Goal: Information Seeking & Learning: Learn about a topic

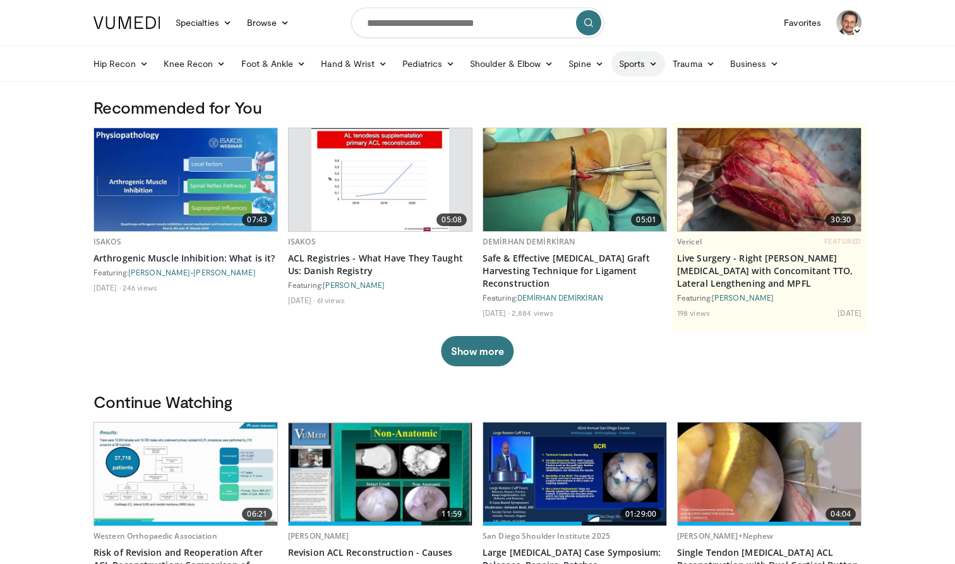
click at [657, 65] on icon at bounding box center [653, 63] width 9 height 9
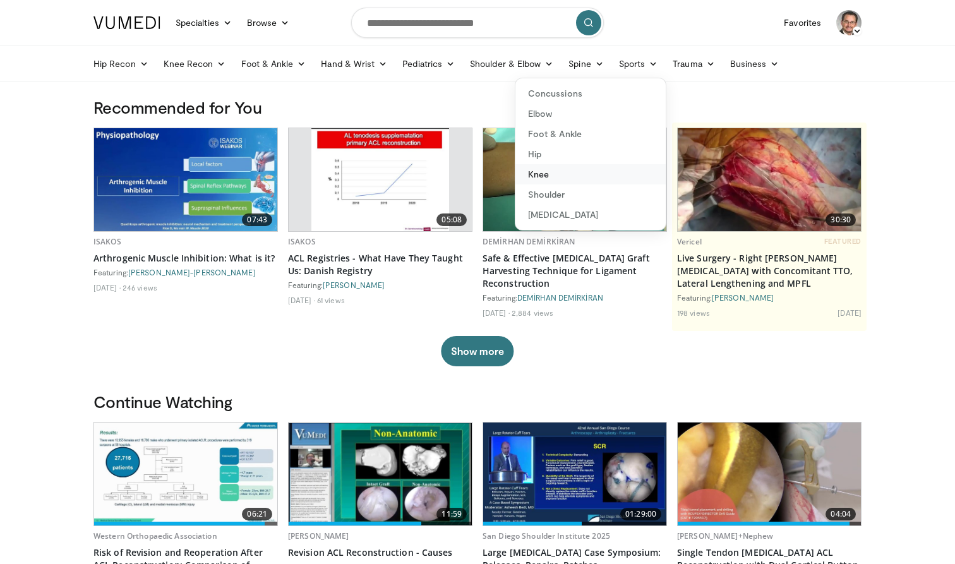
click at [540, 174] on link "Knee" at bounding box center [591, 174] width 150 height 20
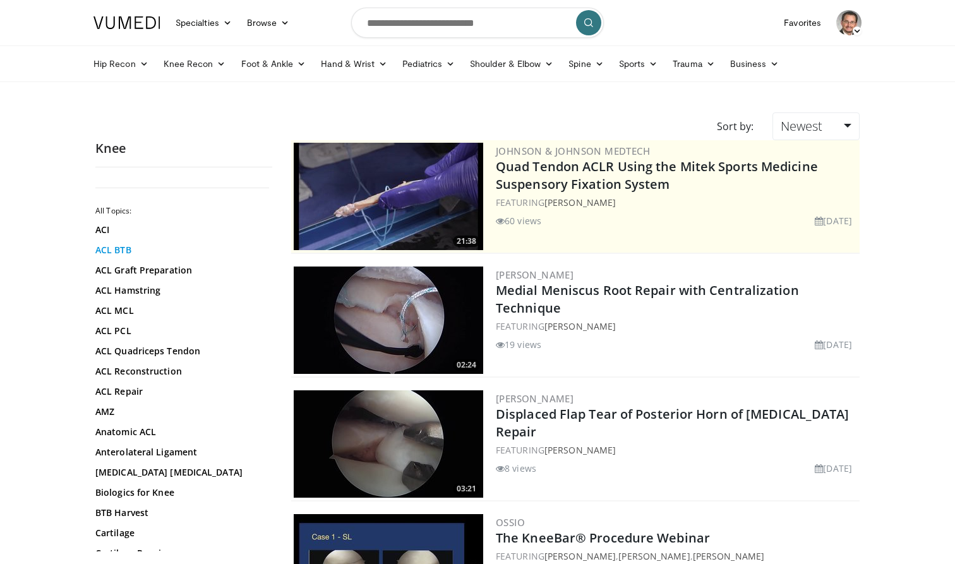
click at [112, 255] on link "ACL BTB" at bounding box center [180, 250] width 171 height 13
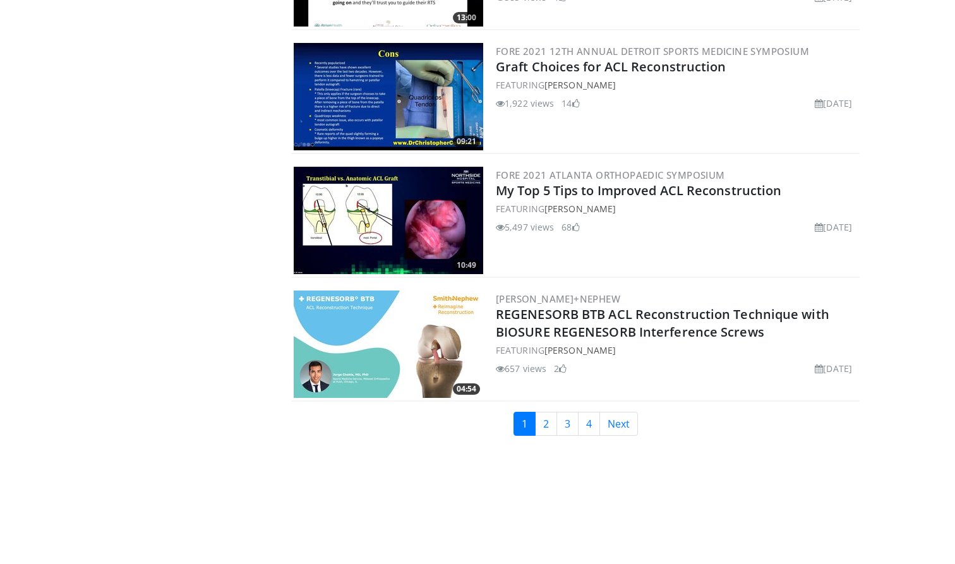
scroll to position [2847, 0]
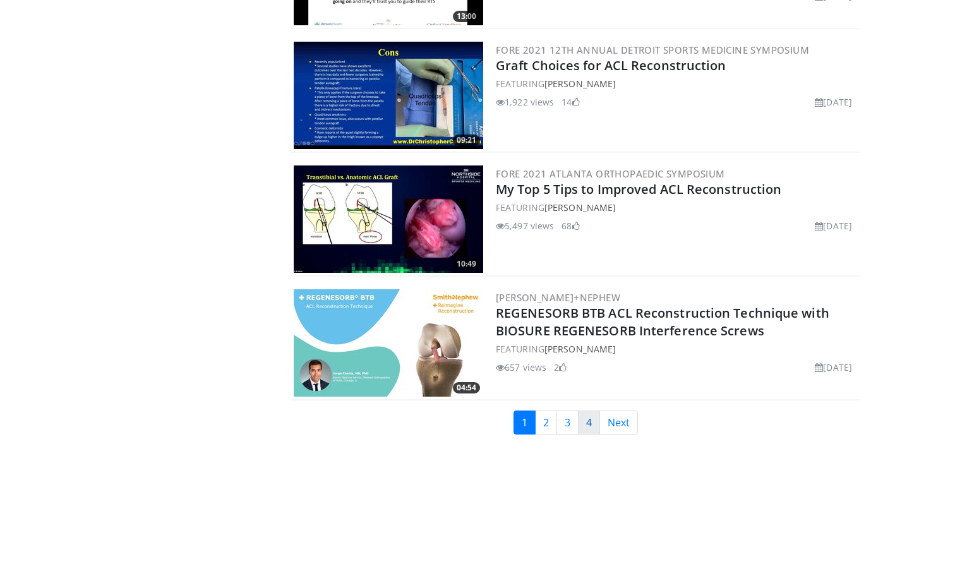
click at [592, 411] on link "4" at bounding box center [589, 423] width 22 height 24
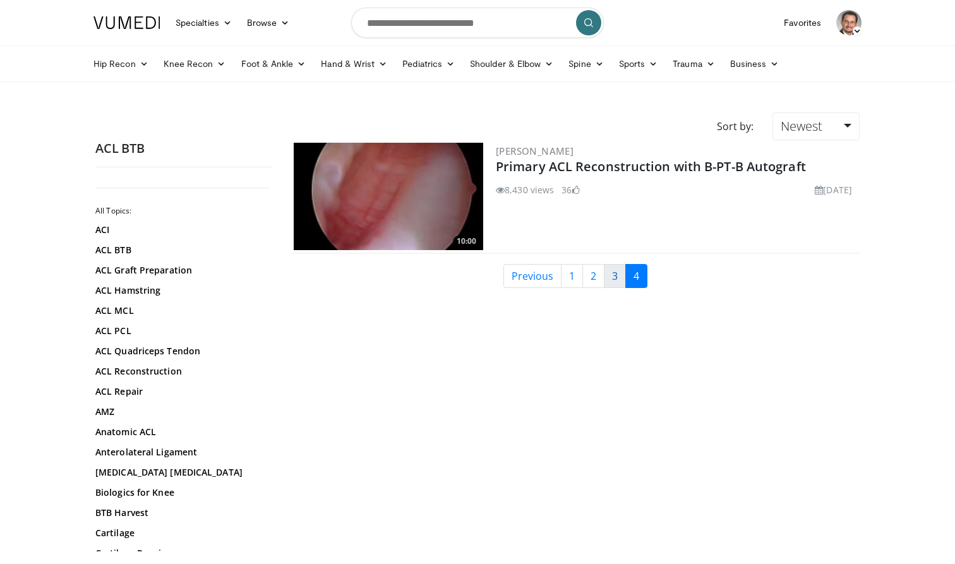
click at [614, 280] on link "3" at bounding box center [615, 276] width 22 height 24
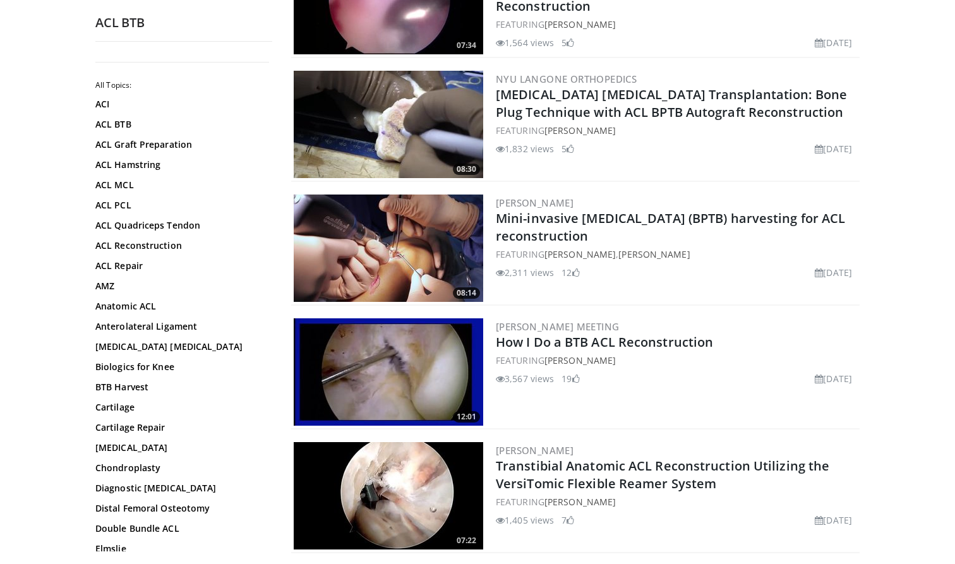
scroll to position [1441, 0]
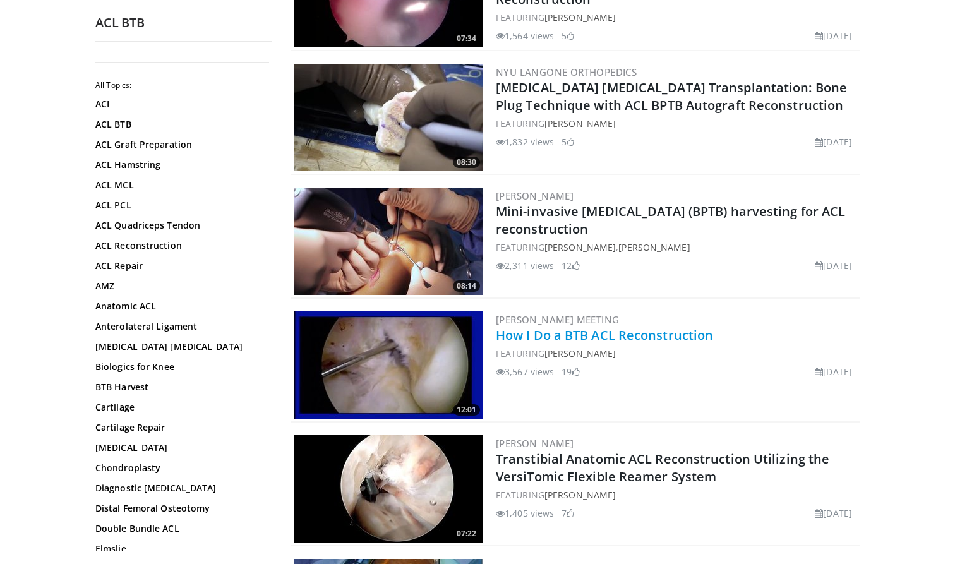
click at [595, 339] on link "How I Do a BTB ACL Reconstruction" at bounding box center [604, 335] width 217 height 17
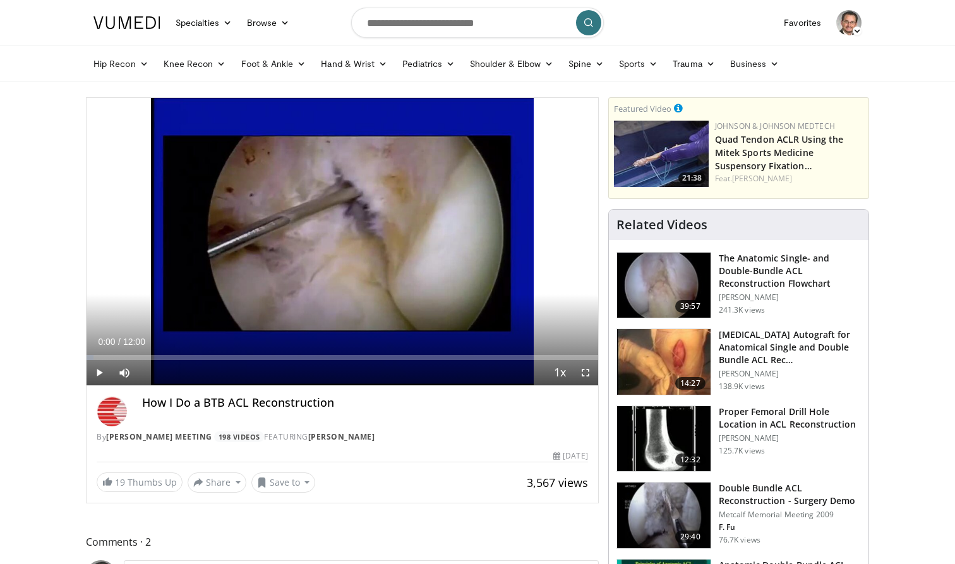
click at [586, 371] on span "Video Player" at bounding box center [585, 372] width 25 height 25
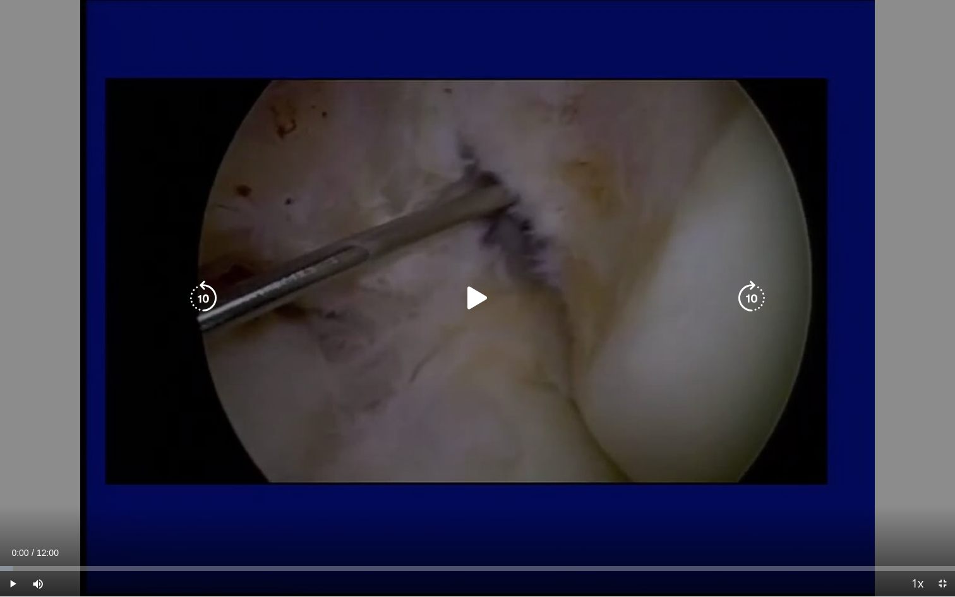
click at [471, 300] on icon "Video Player" at bounding box center [477, 297] width 35 height 35
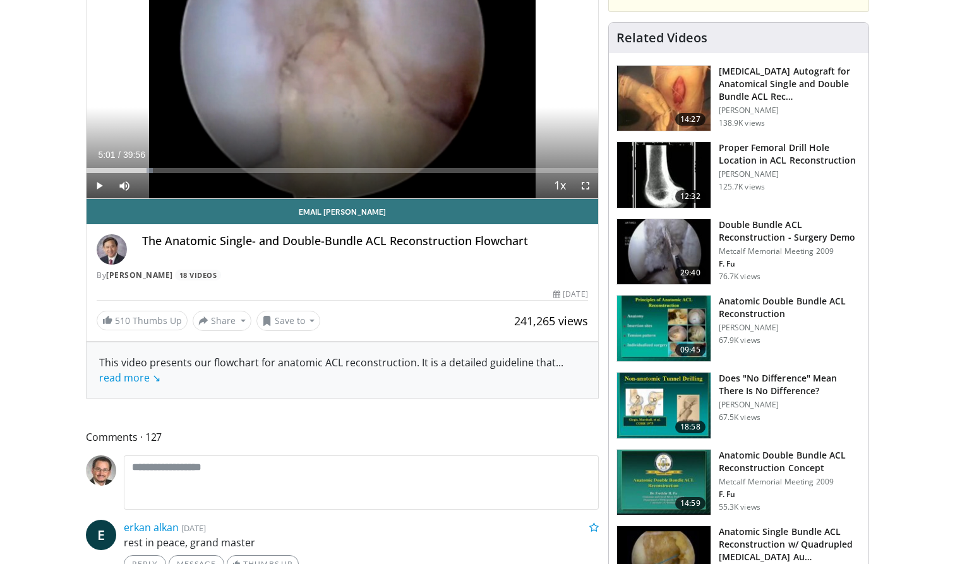
scroll to position [219, 0]
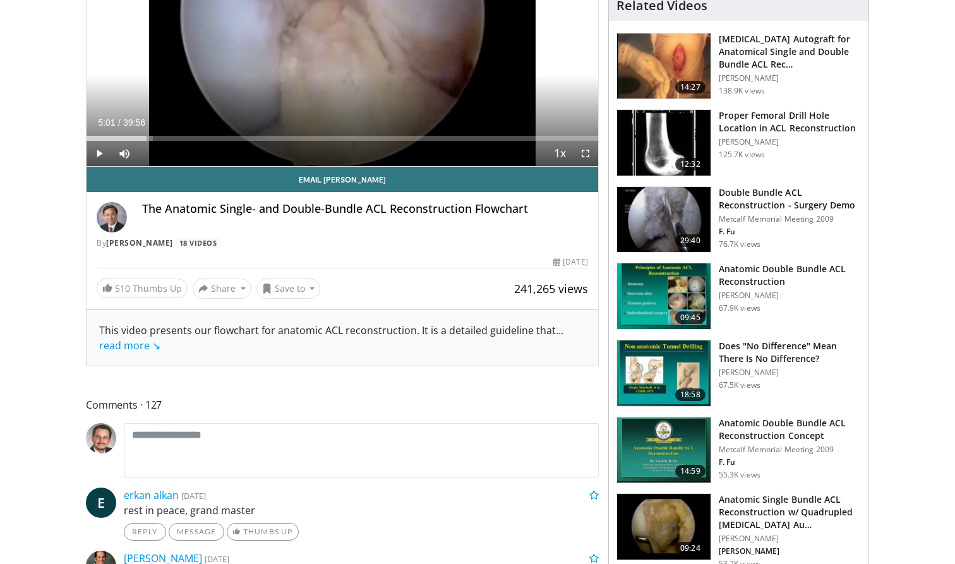
click at [791, 121] on h3 "Proper Femoral Drill Hole Location in ACL Reconstruction" at bounding box center [790, 121] width 142 height 25
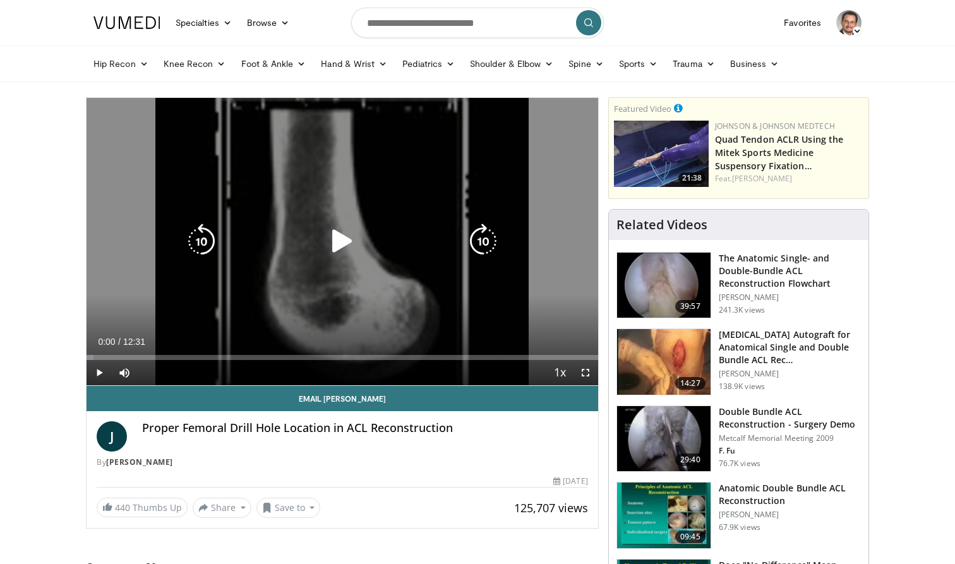
click at [337, 241] on icon "Video Player" at bounding box center [342, 241] width 35 height 35
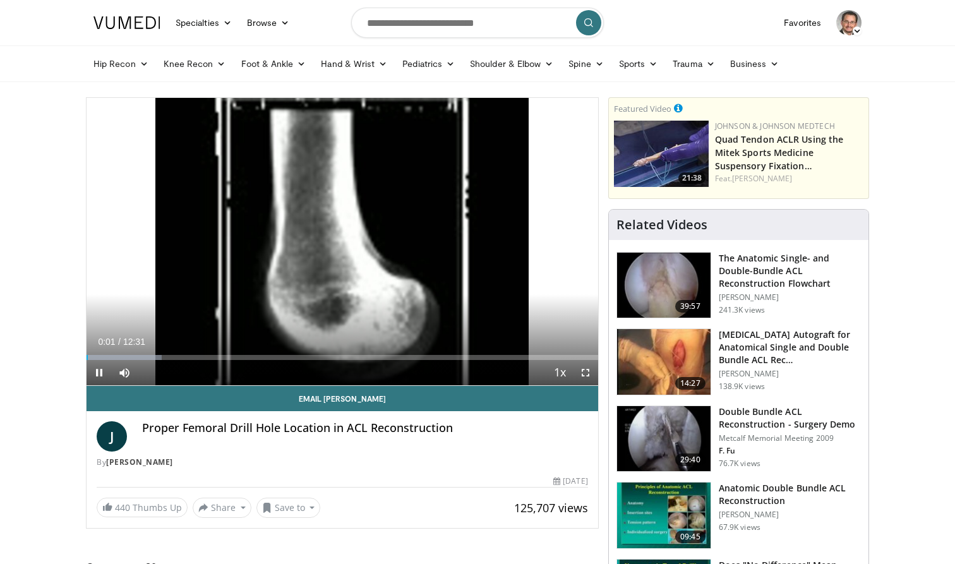
click at [584, 371] on span "Video Player" at bounding box center [585, 372] width 25 height 25
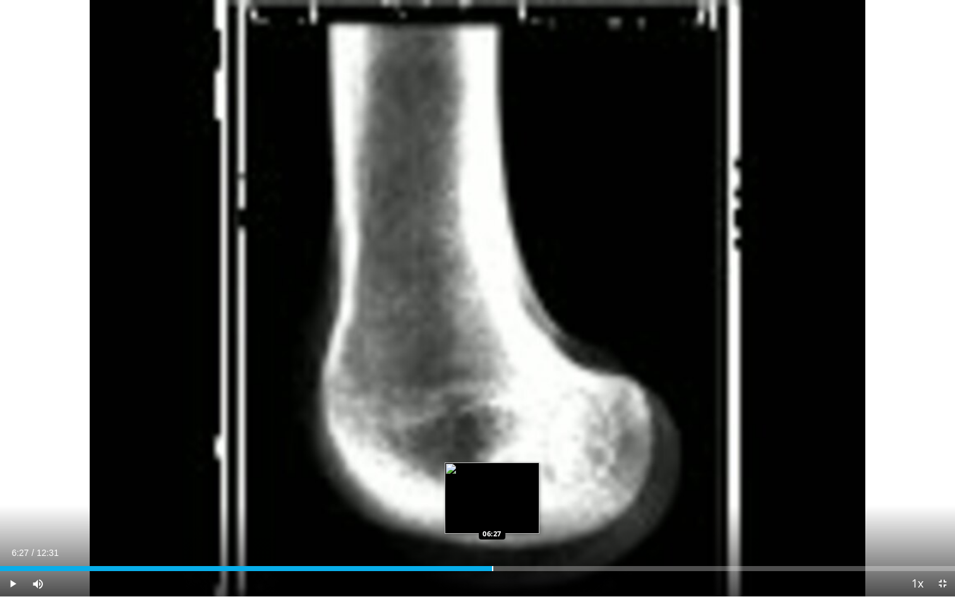
click at [492, 564] on div "Progress Bar" at bounding box center [492, 568] width 1 height 5
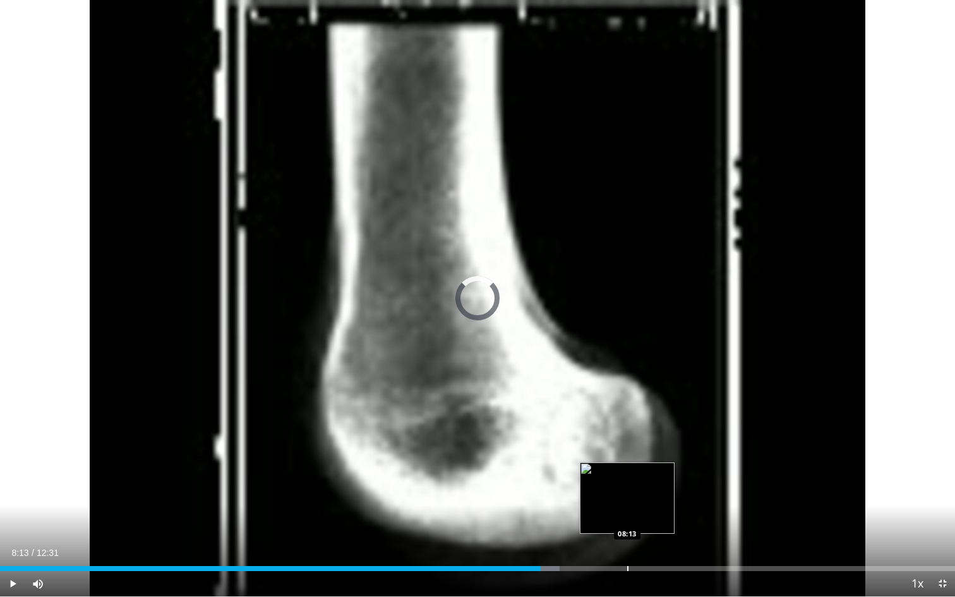
click at [627, 564] on div "Loaded : 58.58% 08:13 08:13" at bounding box center [477, 568] width 955 height 5
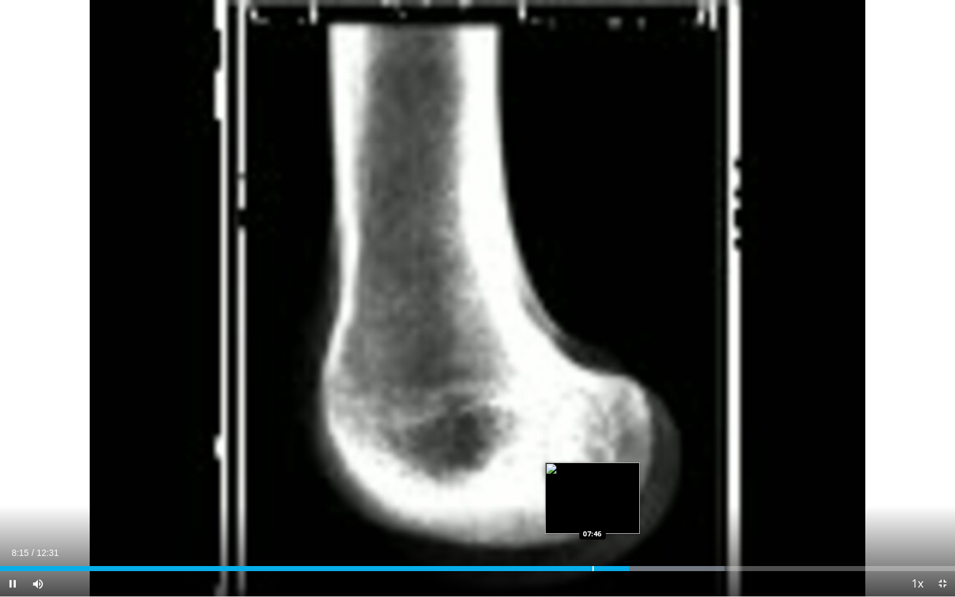
click at [593, 564] on div "Loaded : 75.89% 08:15 07:46" at bounding box center [477, 565] width 955 height 12
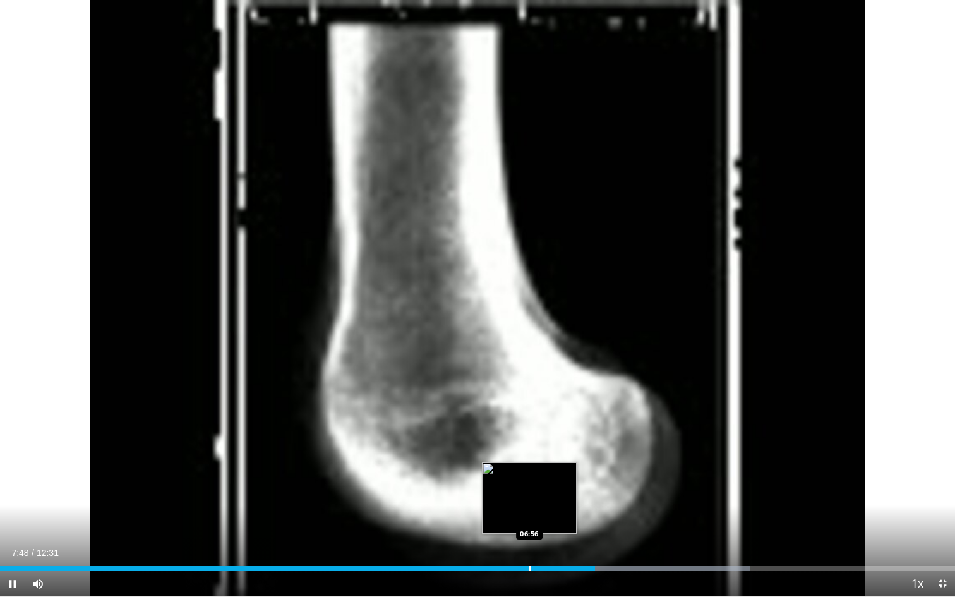
click at [529, 564] on div "07:48" at bounding box center [297, 568] width 595 height 5
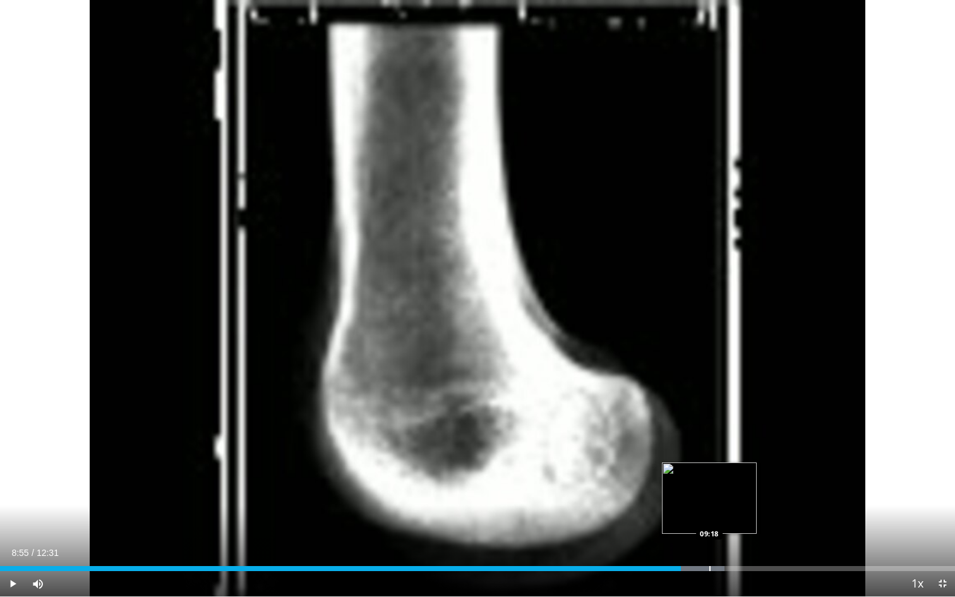
click at [709, 564] on div "Progress Bar" at bounding box center [709, 568] width 1 height 5
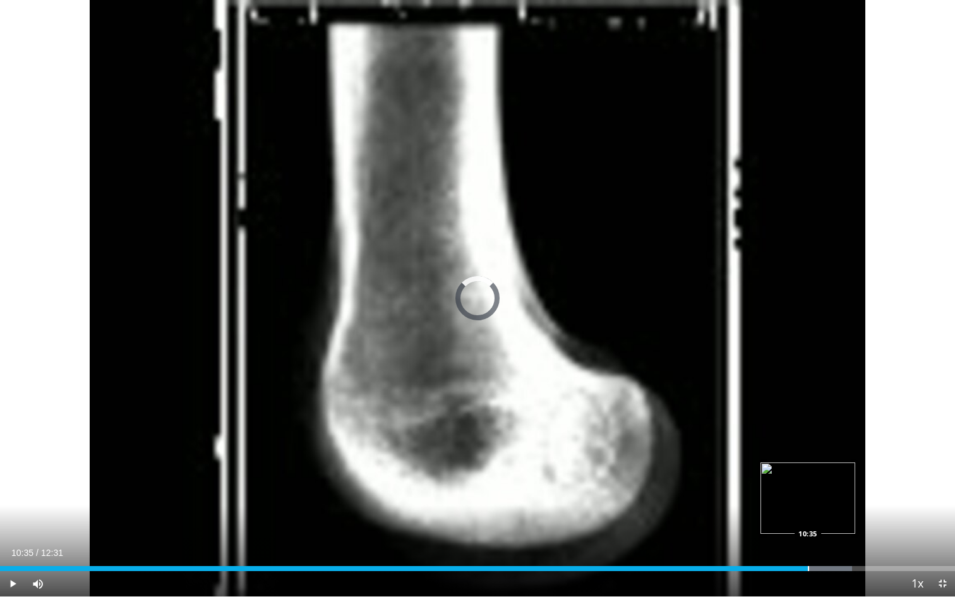
click at [808, 564] on div "Progress Bar" at bounding box center [808, 568] width 1 height 5
